Goal: Task Accomplishment & Management: Use online tool/utility

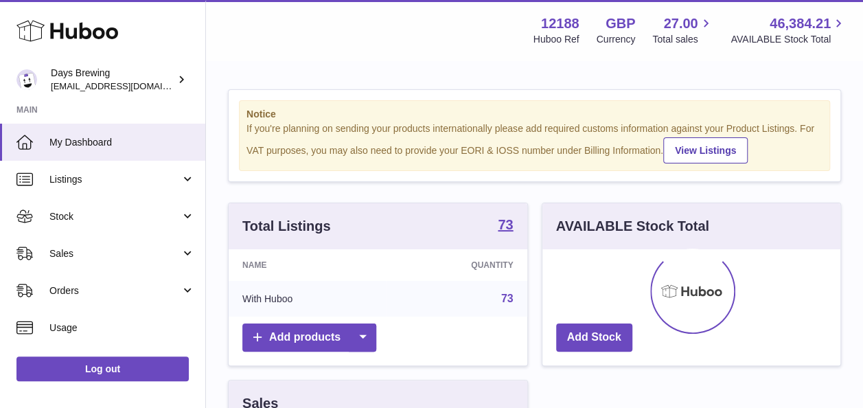
scroll to position [214, 298]
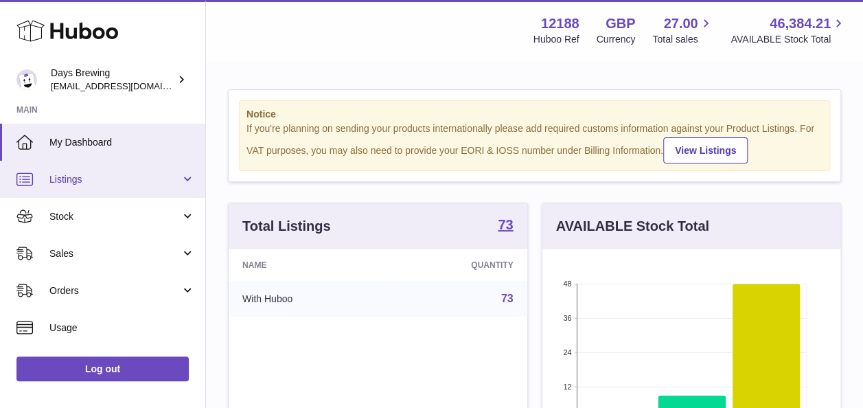
click at [110, 185] on span "Listings" at bounding box center [114, 179] width 131 height 13
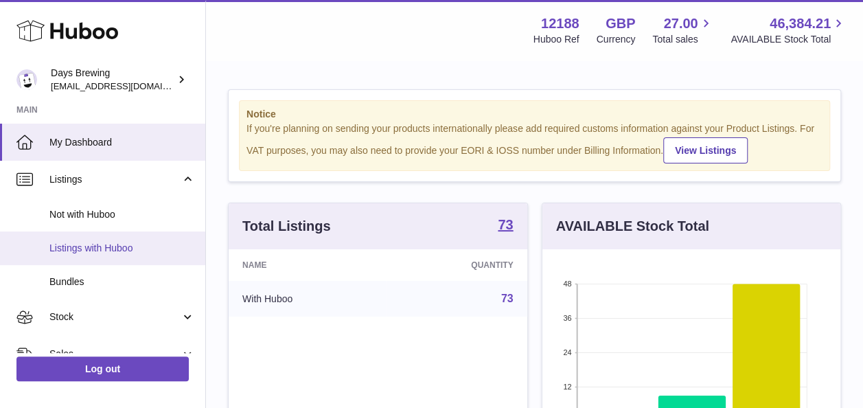
click at [105, 236] on link "Listings with Huboo" at bounding box center [102, 248] width 205 height 34
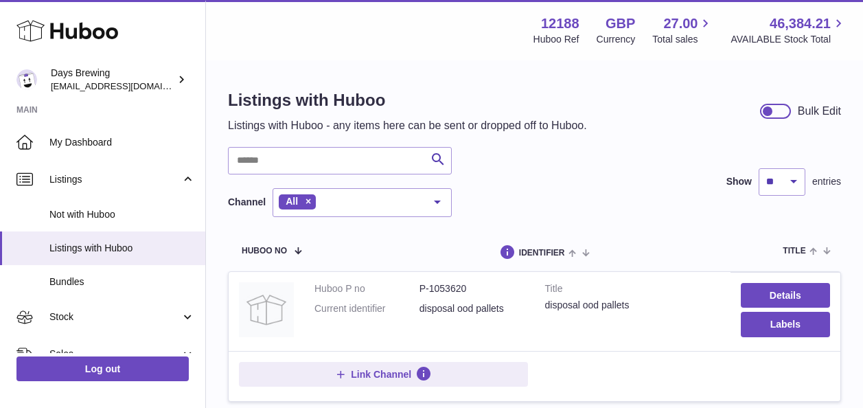
click at [105, 236] on link "Listings with Huboo" at bounding box center [102, 248] width 205 height 34
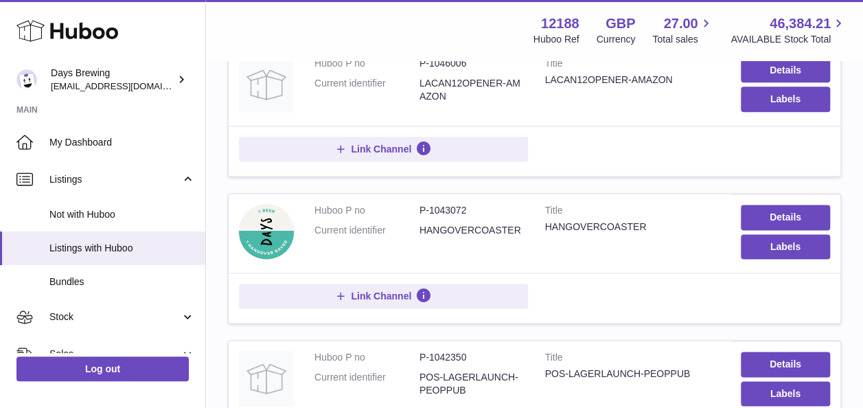
scroll to position [832, 0]
click at [454, 207] on dd "P-1043072" at bounding box center [471, 209] width 105 height 13
copy dd "1043072"
click at [454, 207] on dd "P-1043072" at bounding box center [471, 209] width 105 height 13
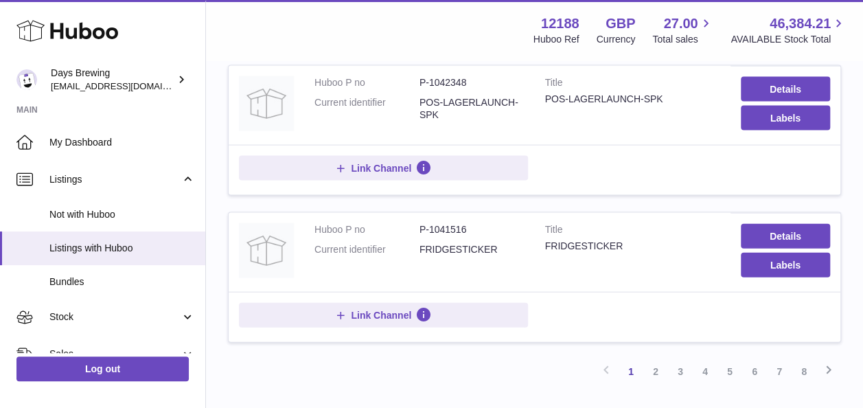
scroll to position [1401, 0]
click at [443, 222] on dd "P-1041516" at bounding box center [471, 228] width 105 height 13
copy dd "1041516"
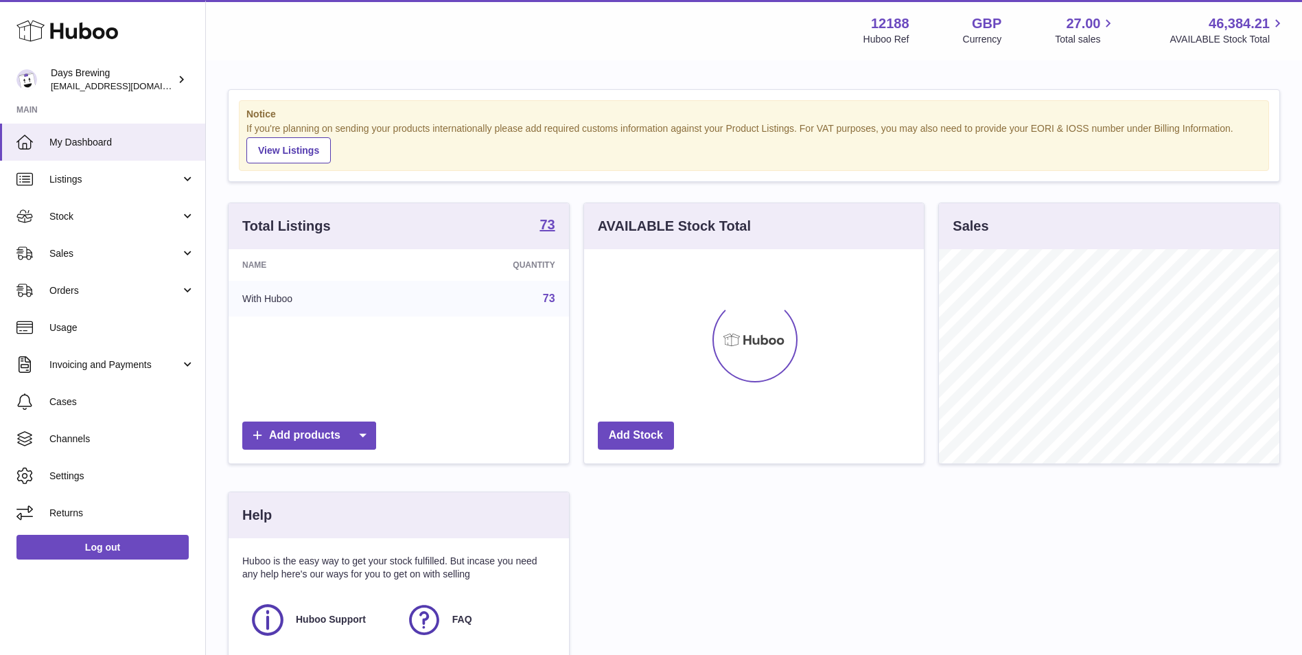
scroll to position [214, 340]
